Goal: Task Accomplishment & Management: Use online tool/utility

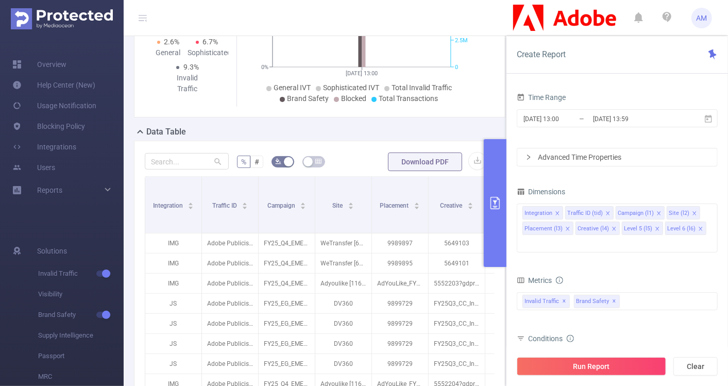
scroll to position [160, 0]
click at [559, 121] on input "2025-10-02 13:00" at bounding box center [564, 119] width 83 height 14
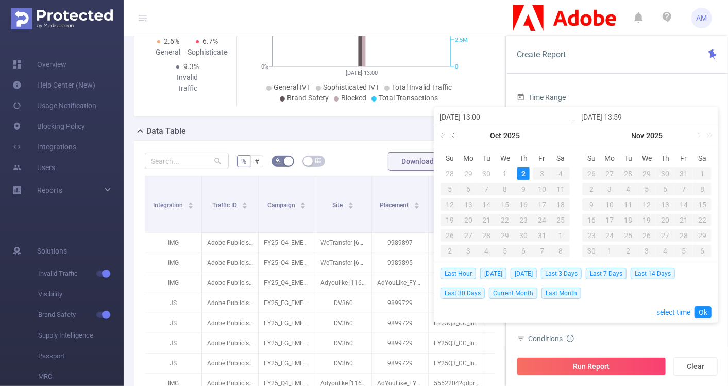
click at [452, 132] on link at bounding box center [453, 135] width 9 height 21
click at [465, 172] on div "1" at bounding box center [468, 173] width 12 height 12
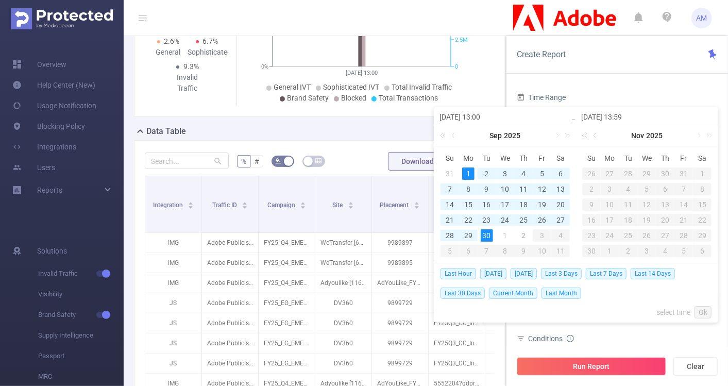
click at [484, 234] on div "30" at bounding box center [487, 235] width 12 height 12
type input "2025-09-01 13:00"
type input "2025-09-30 13:59"
type input "2025-09-01 13:00"
type input "2025-09-30 13:59"
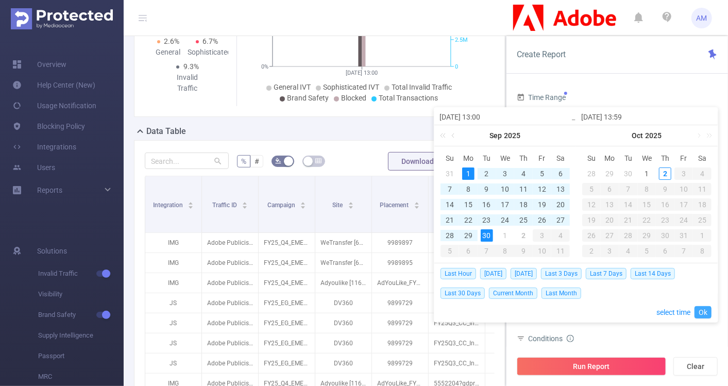
click at [706, 315] on link "Ok" at bounding box center [703, 312] width 17 height 12
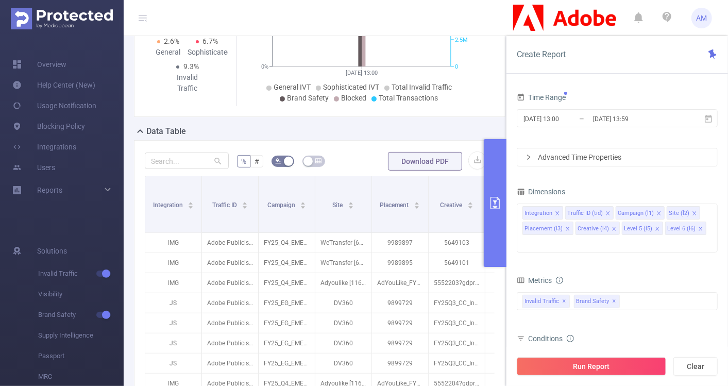
click at [528, 157] on icon "icon: right" at bounding box center [529, 157] width 6 height 6
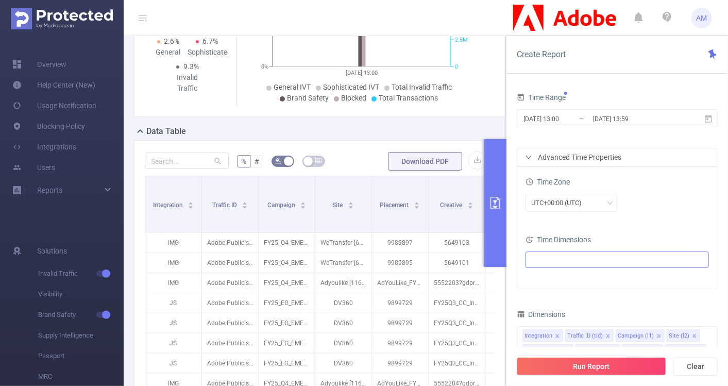
click at [581, 252] on ul at bounding box center [614, 259] width 170 height 15
type input "month"
click at [553, 295] on span at bounding box center [553, 296] width 8 height 8
click at [647, 215] on div "UTC+00:00 (UTC)" at bounding box center [617, 204] width 183 height 24
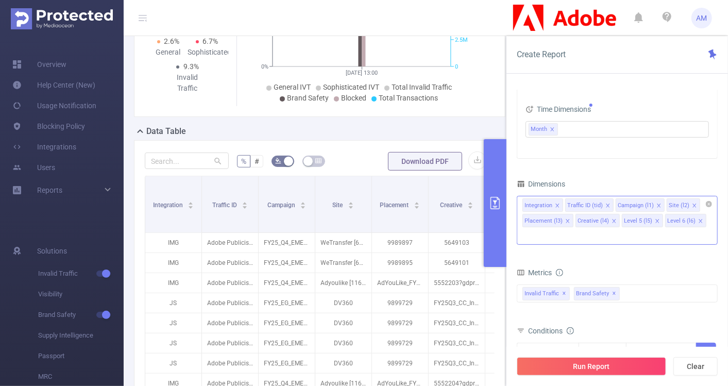
click at [556, 204] on icon "icon: close" at bounding box center [557, 205] width 5 height 5
click at [566, 205] on icon "icon: close" at bounding box center [565, 205] width 5 height 5
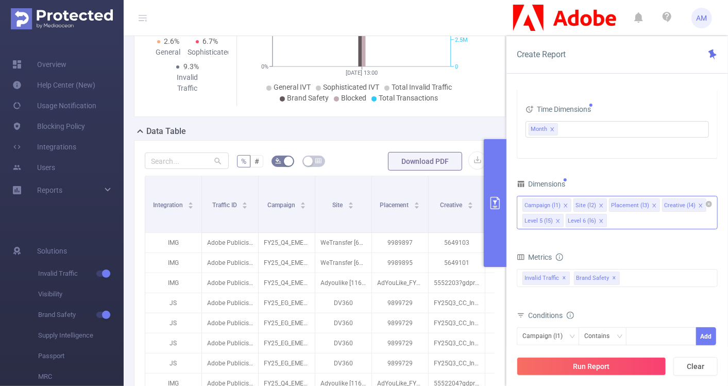
click at [653, 204] on li "Placement (l3)" at bounding box center [634, 204] width 51 height 13
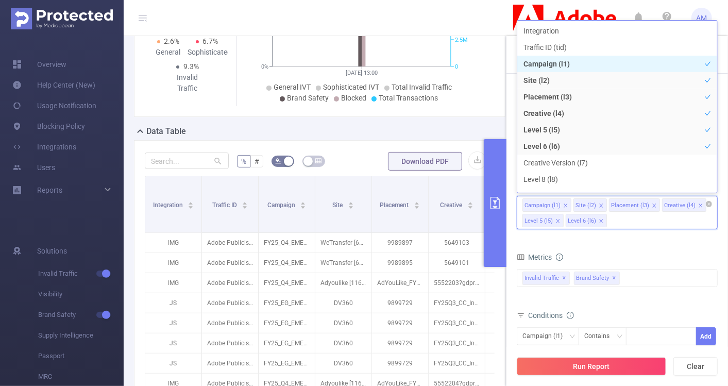
click at [652, 203] on icon "icon: close" at bounding box center [654, 205] width 5 height 5
click at [645, 203] on icon "icon: close" at bounding box center [647, 205] width 5 height 5
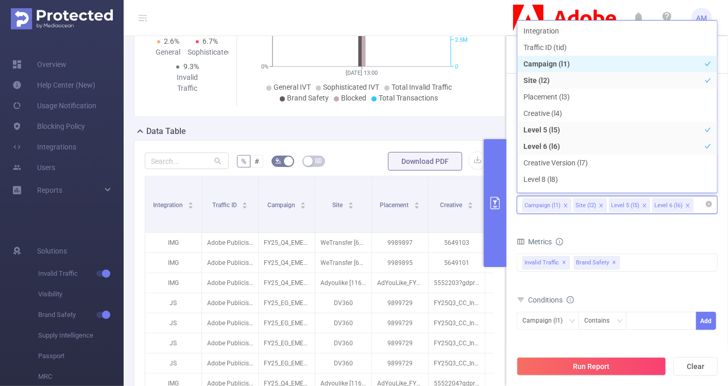
click at [643, 204] on icon "icon: close" at bounding box center [644, 205] width 5 height 5
click at [642, 205] on icon "icon: close" at bounding box center [644, 205] width 5 height 5
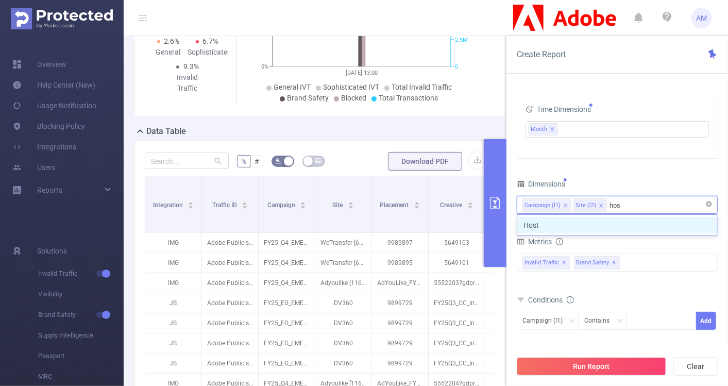
type input "host"
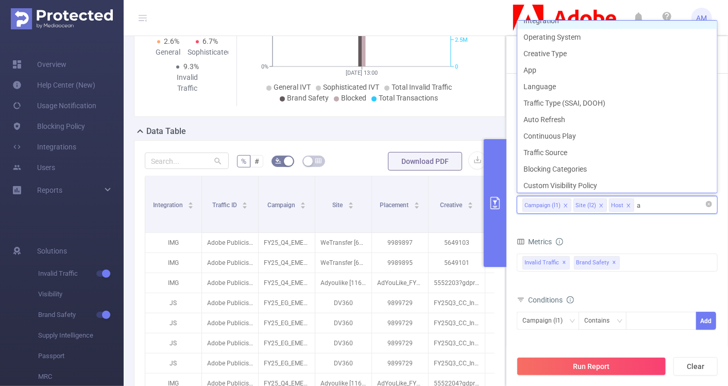
scroll to position [2, 0]
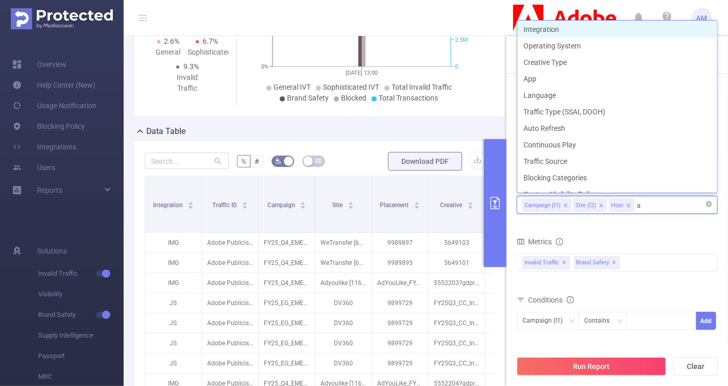
type input "app"
click at [645, 237] on div "Metrics" at bounding box center [617, 242] width 201 height 17
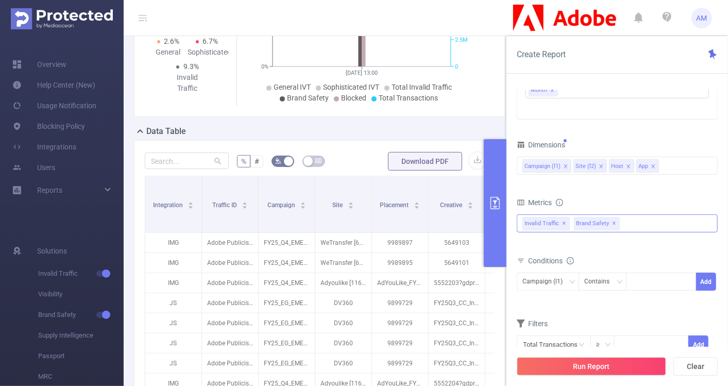
click at [613, 223] on span "✕" at bounding box center [615, 223] width 4 height 12
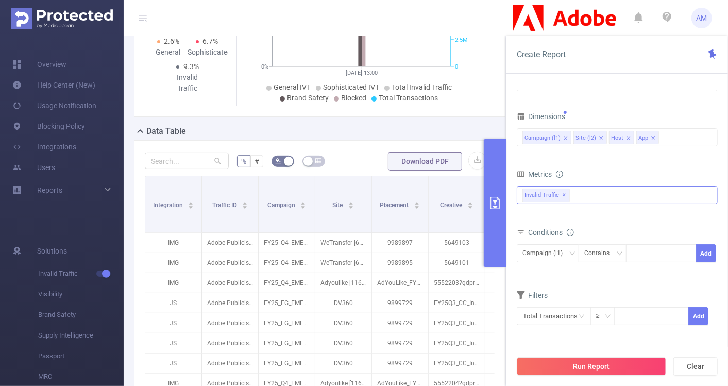
scroll to position [0, 0]
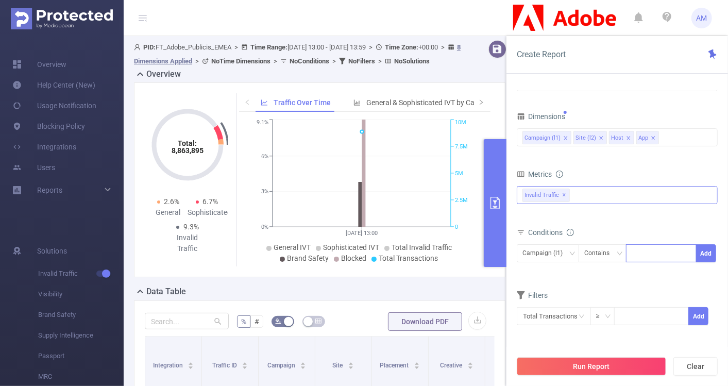
click at [644, 247] on div at bounding box center [661, 253] width 59 height 17
paste input
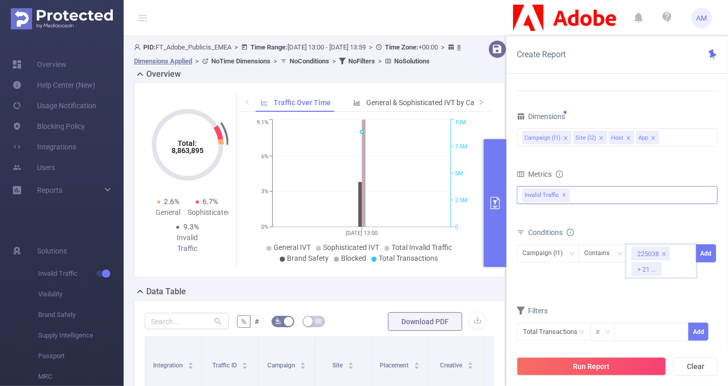
click at [595, 288] on div "Conditions Campaign (l1) Contains 225038 + 21 ... Add" at bounding box center [617, 258] width 201 height 66
click at [703, 252] on button "Add" at bounding box center [706, 253] width 20 height 18
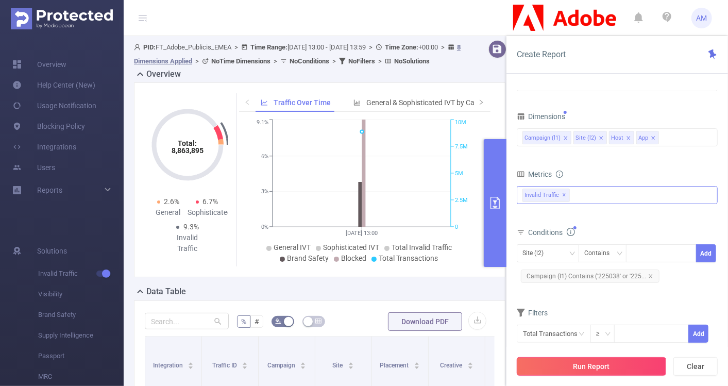
click at [596, 361] on button "Run Report" at bounding box center [591, 366] width 149 height 19
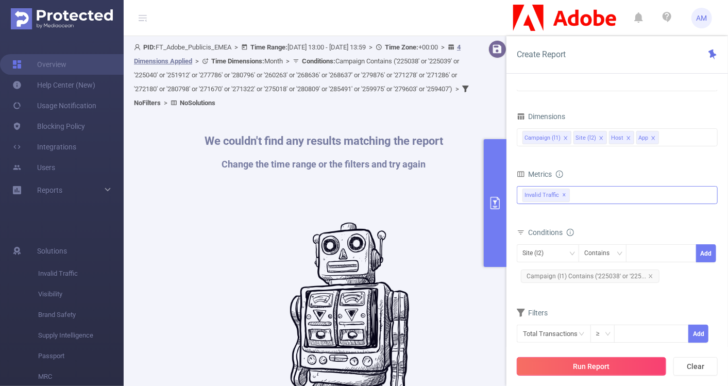
click at [597, 367] on button "Run Report" at bounding box center [591, 366] width 149 height 19
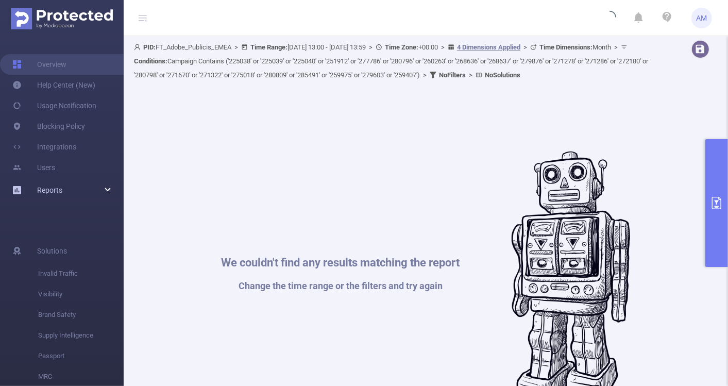
click at [110, 188] on div "Reports" at bounding box center [62, 190] width 124 height 21
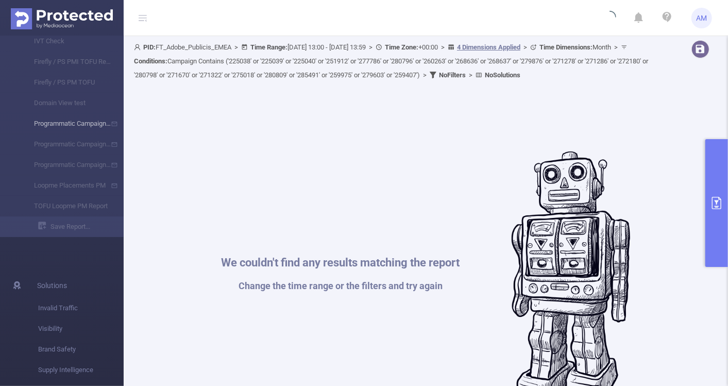
click at [83, 121] on li "Programmatic Campaigns Monthly IVT" at bounding box center [62, 123] width 124 height 21
click at [170, 157] on div "We couldn't find any results matching the report Change the time range or the f…" at bounding box center [426, 280] width 574 height 386
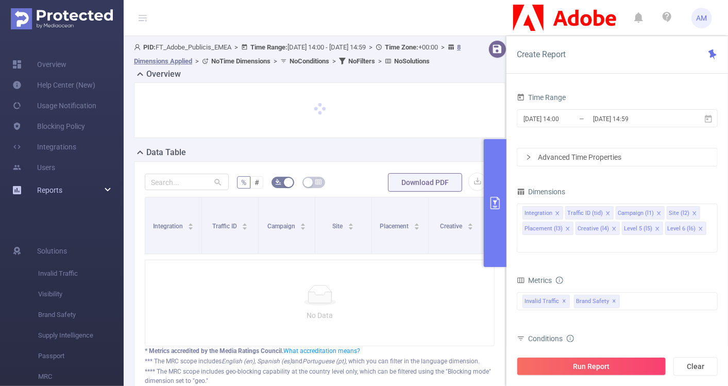
click at [109, 187] on div "Reports" at bounding box center [62, 190] width 124 height 21
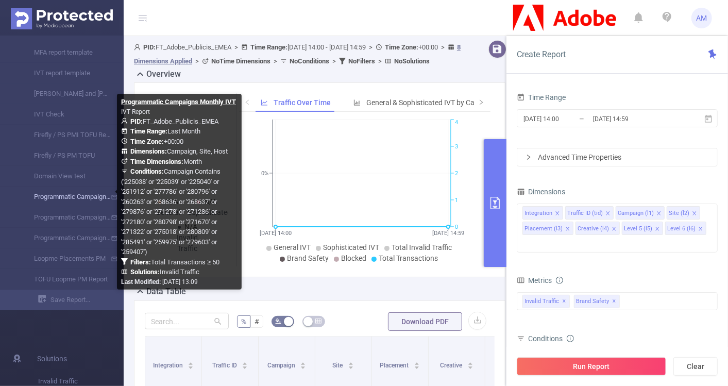
click at [86, 196] on link "Programmatic Campaigns Monthly IVT" at bounding box center [66, 197] width 91 height 21
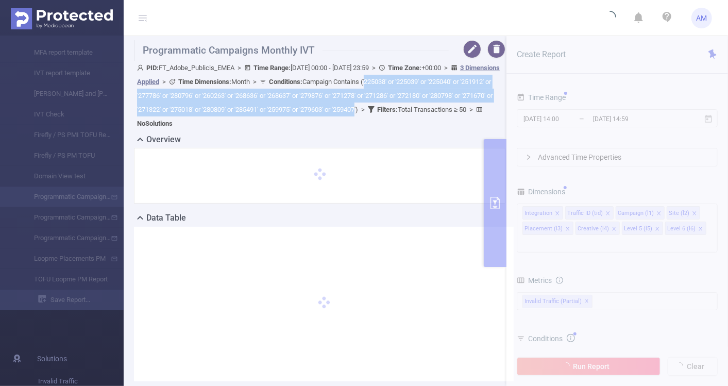
drag, startPoint x: 467, startPoint y: 110, endPoint x: 431, endPoint y: 82, distance: 45.7
click at [431, 82] on span "Conditions : Campaign Contains ('225038' or '225039' or '225040' or '251912' or…" at bounding box center [315, 96] width 356 height 36
copy span "225038' or '225039' or '225040' or '251912' or '277786' or '280796' or '260263'…"
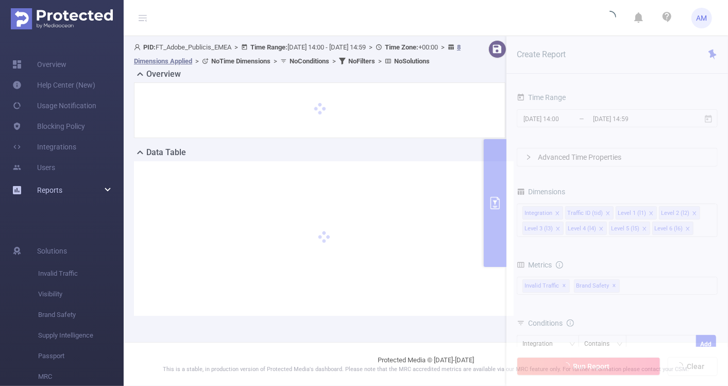
click at [111, 187] on div "Reports" at bounding box center [62, 190] width 124 height 21
